Goal: Find specific fact: Find specific fact

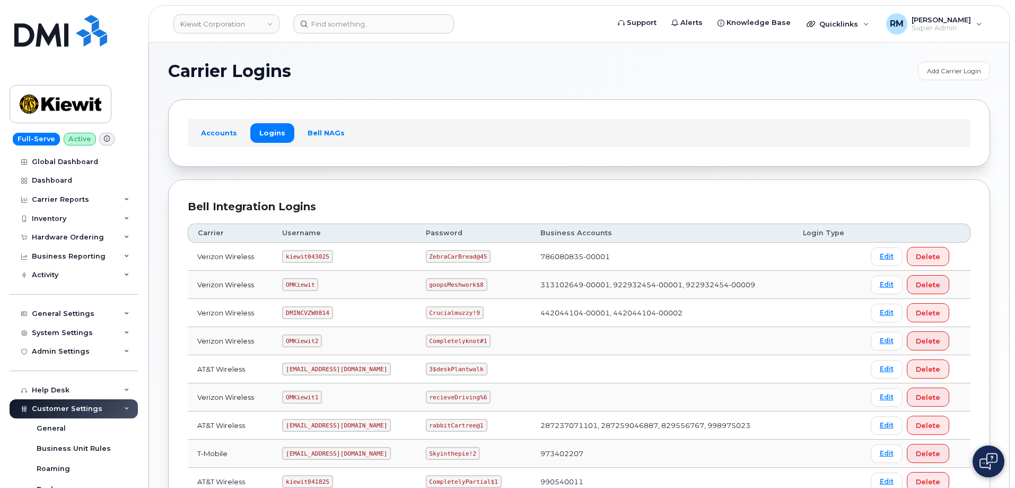
scroll to position [159, 0]
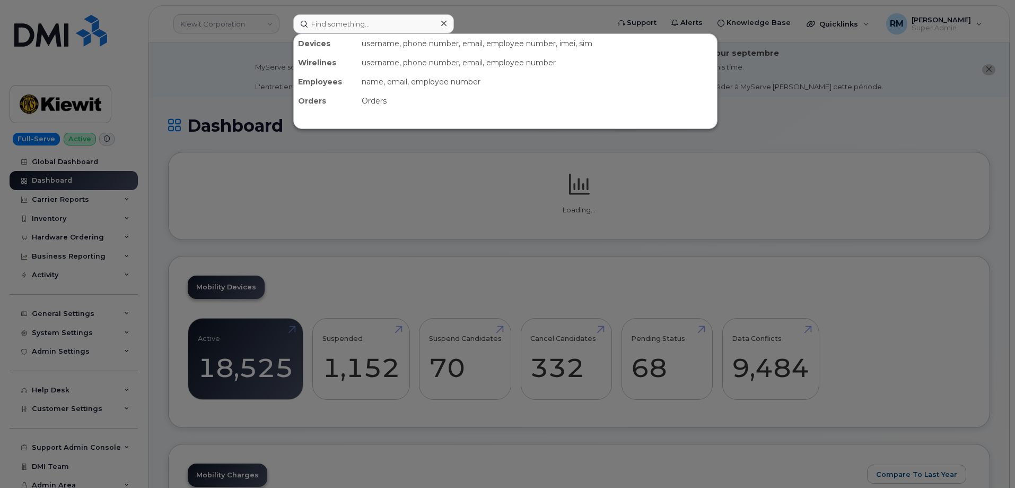
click at [345, 30] on input at bounding box center [373, 23] width 161 height 19
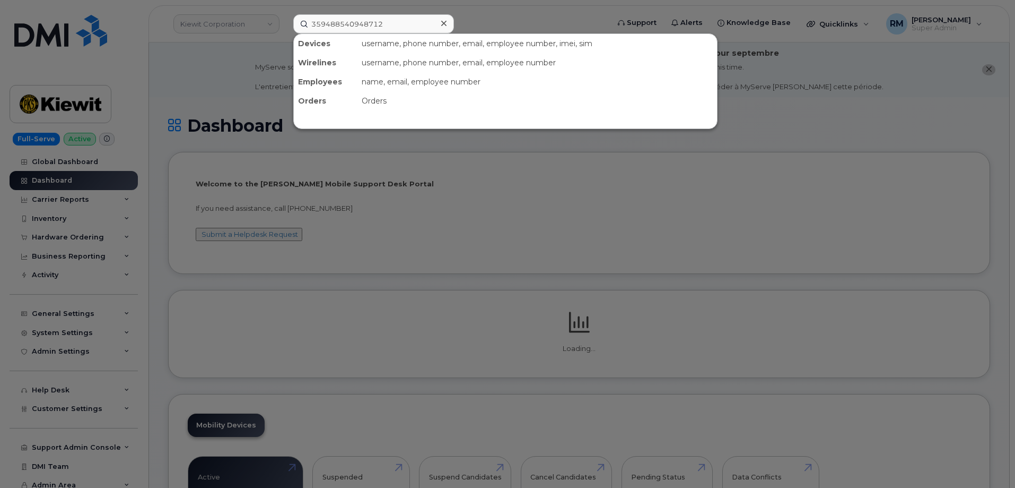
type input "359488540948712"
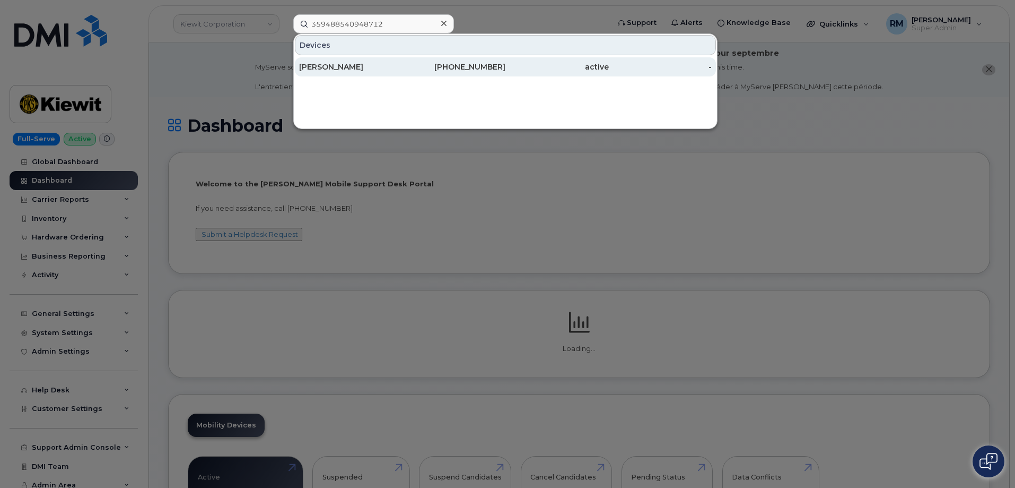
click at [403, 62] on div "[PERSON_NAME]" at bounding box center [454, 66] width 103 height 19
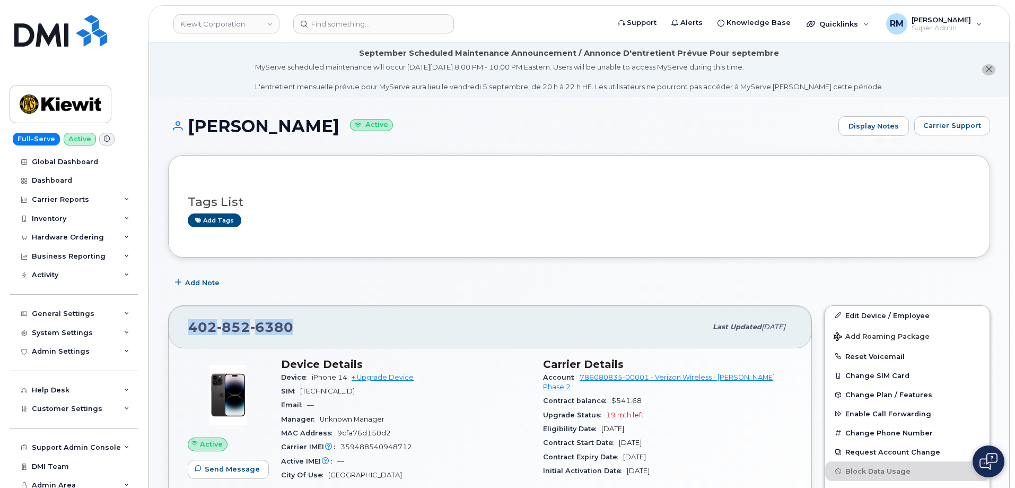
drag, startPoint x: 302, startPoint y: 322, endPoint x: 186, endPoint y: 324, distance: 115.7
click at [186, 324] on div "[PHONE_NUMBER] Last updated [DATE]" at bounding box center [490, 327] width 643 height 42
copy span "[PHONE_NUMBER]"
